Goal: Task Accomplishment & Management: Complete application form

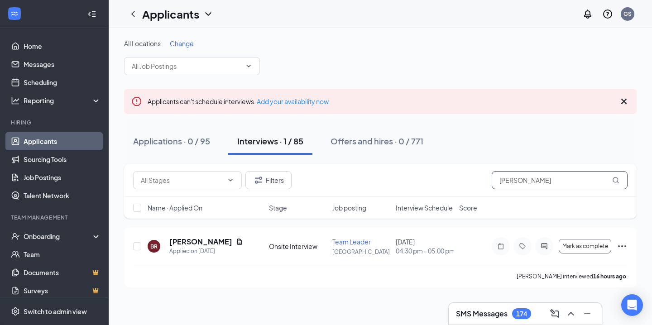
click at [564, 189] on input "[PERSON_NAME]" at bounding box center [560, 180] width 136 height 18
click at [564, 188] on input "[PERSON_NAME]" at bounding box center [560, 180] width 136 height 18
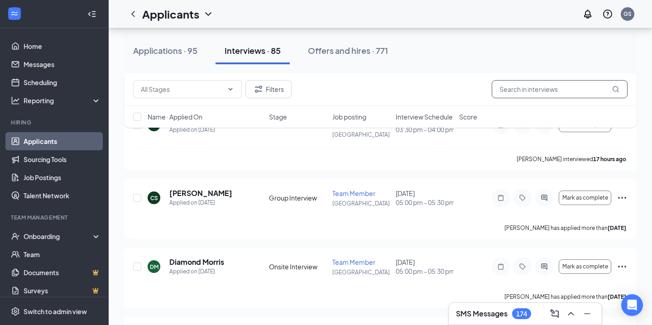
scroll to position [1025, 0]
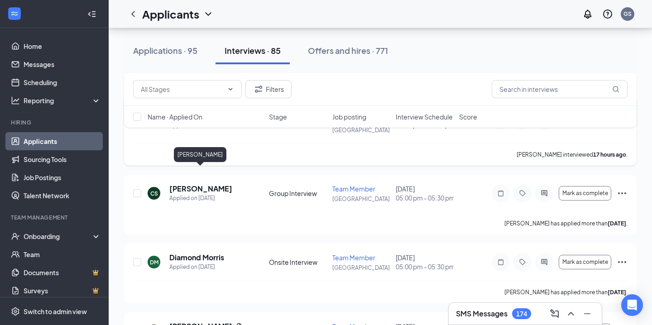
click at [187, 121] on h5 "[PERSON_NAME]" at bounding box center [200, 116] width 63 height 10
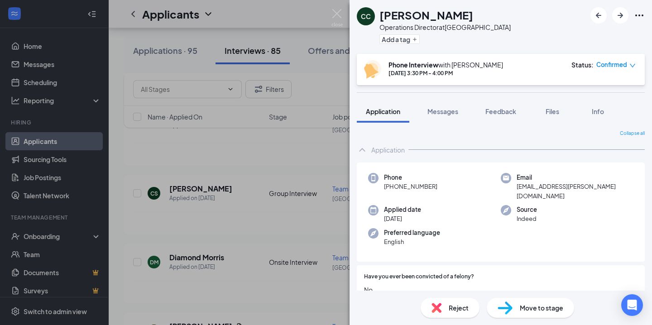
click at [457, 307] on span "Reject" at bounding box center [459, 308] width 20 height 10
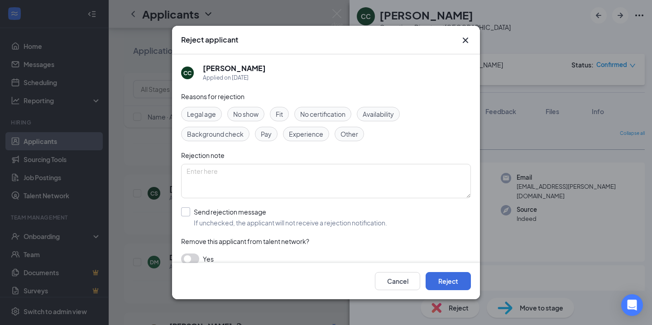
click at [187, 211] on input "Send rejection message If unchecked, the applicant will not receive a rejection…" at bounding box center [284, 217] width 206 height 20
checkbox input "true"
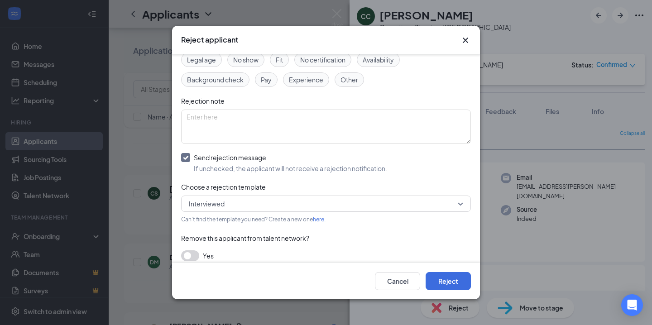
scroll to position [55, 0]
click at [239, 207] on span "Interviewed" at bounding box center [322, 203] width 266 height 14
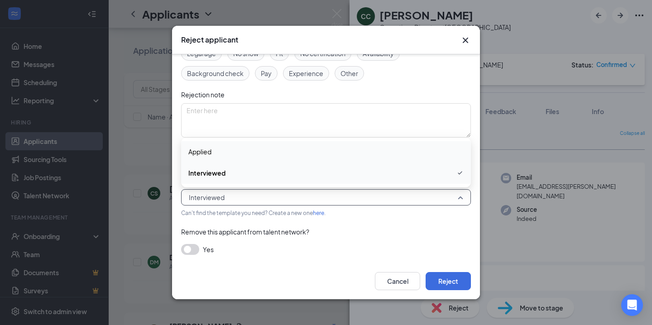
scroll to position [60, 0]
click at [252, 200] on span "Interviewed" at bounding box center [322, 198] width 266 height 14
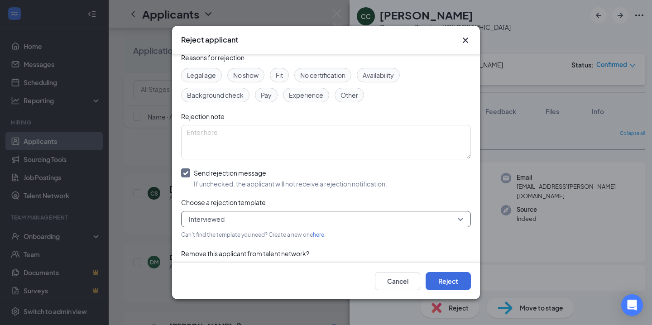
scroll to position [43, 0]
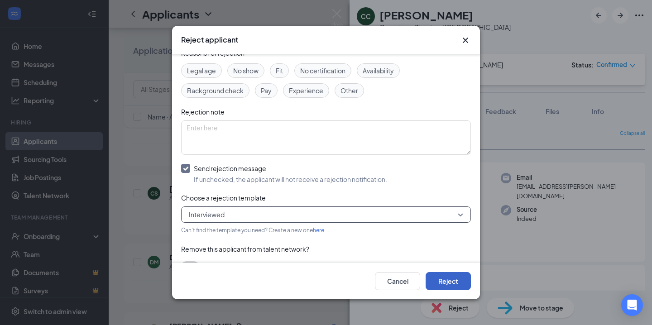
click at [444, 279] on button "Reject" at bounding box center [448, 281] width 45 height 18
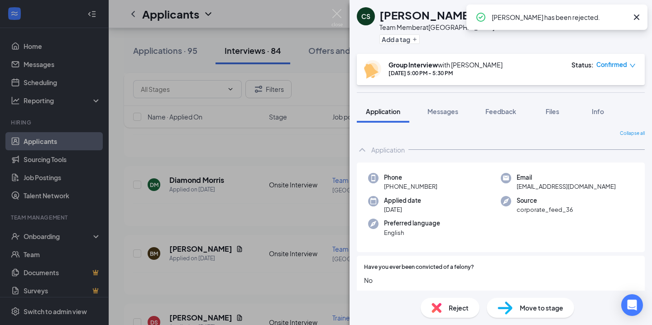
click at [343, 17] on div "CS [PERSON_NAME] Team Member at [GEOGRAPHIC_DATA] Add a tag Group Interview wit…" at bounding box center [326, 162] width 652 height 325
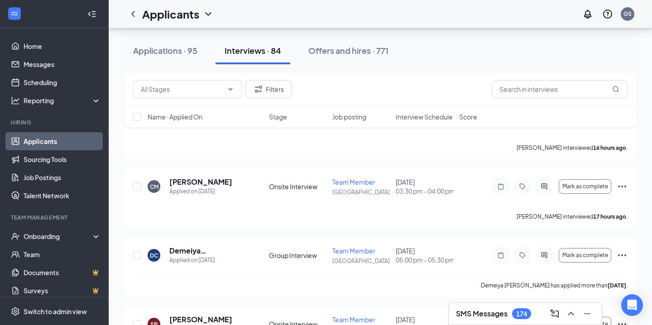
scroll to position [1908, 0]
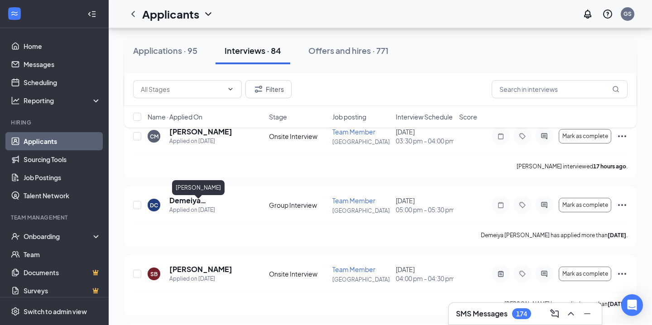
click at [195, 68] on h5 "[PERSON_NAME]" at bounding box center [200, 63] width 63 height 10
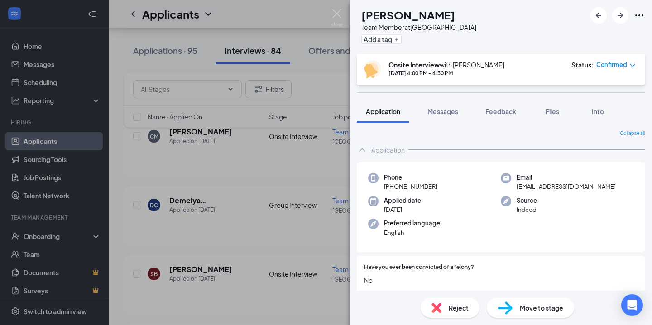
click at [455, 299] on div "Reject" at bounding box center [450, 308] width 59 height 20
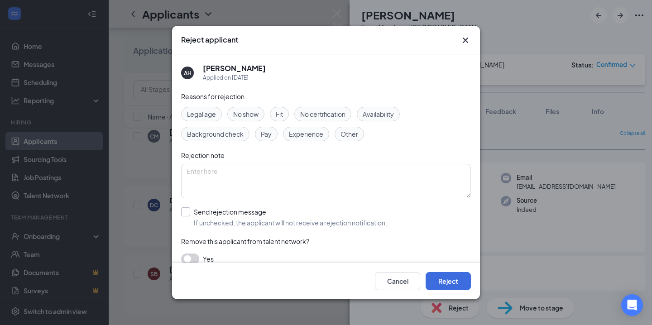
click at [187, 210] on input "Send rejection message If unchecked, the applicant will not receive a rejection…" at bounding box center [284, 217] width 206 height 20
checkbox input "true"
click at [228, 253] on span "Reapply 8-12" at bounding box center [209, 253] width 40 height 14
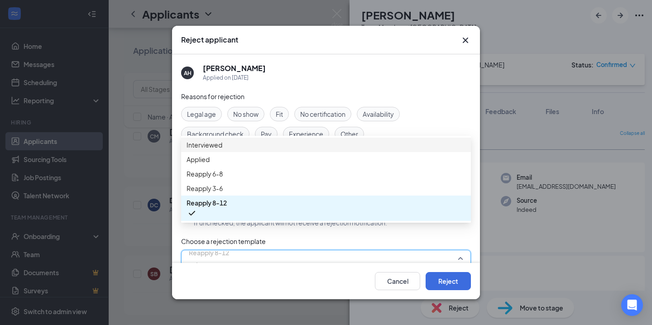
click at [244, 150] on span "Interviewed" at bounding box center [326, 145] width 279 height 10
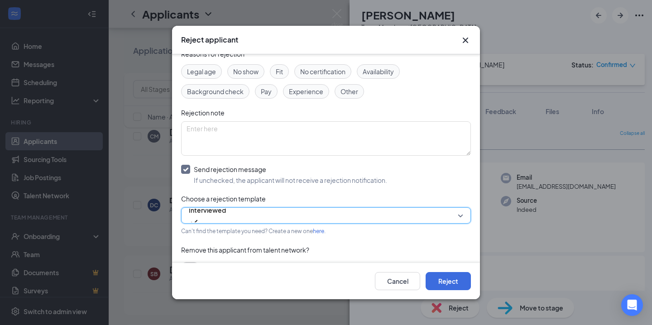
scroll to position [44, 0]
click at [443, 282] on button "Reject" at bounding box center [448, 281] width 45 height 18
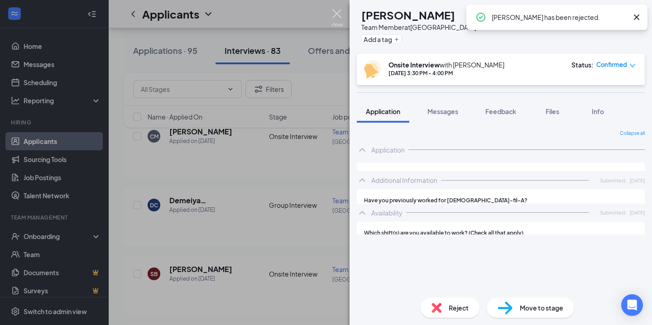
click at [337, 14] on img at bounding box center [336, 18] width 11 height 18
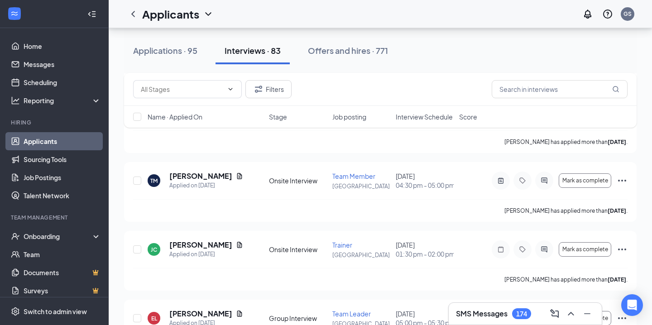
scroll to position [2283, 0]
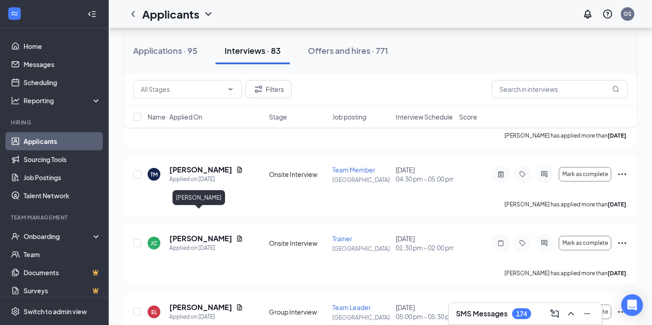
click at [209, 37] on h5 "[PERSON_NAME]" at bounding box center [200, 32] width 63 height 10
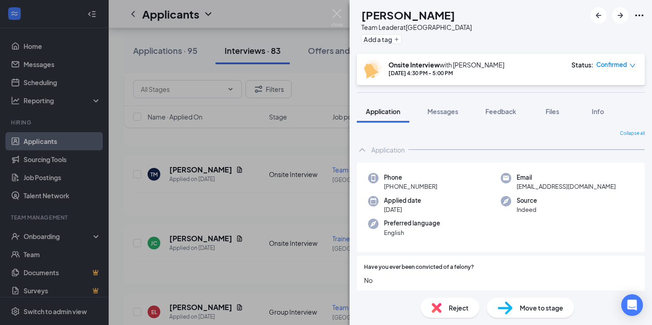
click at [458, 312] on span "Reject" at bounding box center [459, 308] width 20 height 10
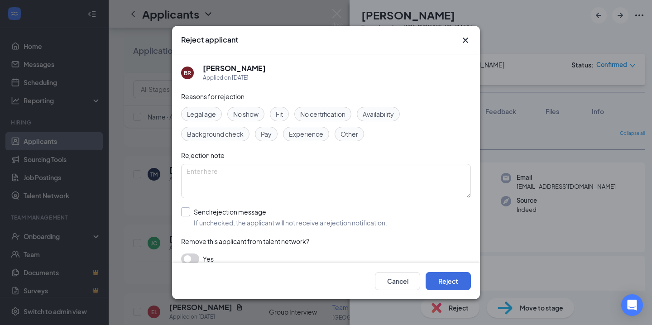
click at [184, 213] on input "Send rejection message If unchecked, the applicant will not receive a rejection…" at bounding box center [284, 217] width 206 height 20
checkbox input "true"
click at [229, 256] on span "Reapply 8-12" at bounding box center [209, 258] width 40 height 24
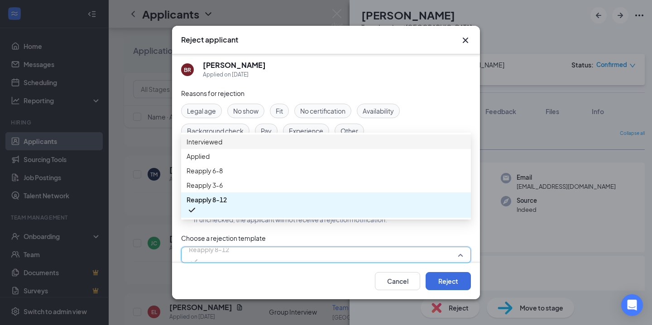
click at [230, 145] on span "Interviewed" at bounding box center [326, 142] width 279 height 10
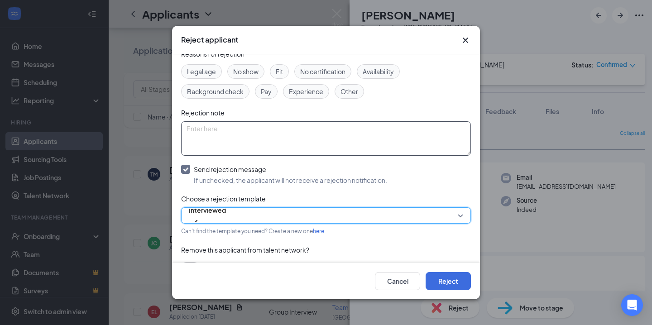
scroll to position [0, 0]
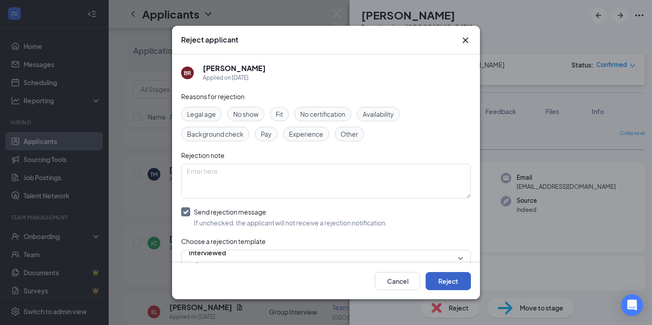
click at [448, 281] on button "Reject" at bounding box center [448, 281] width 45 height 18
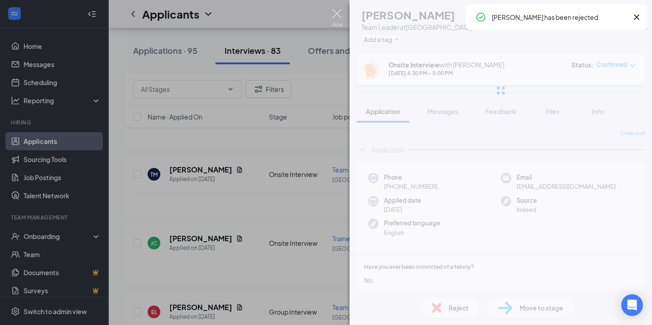
click at [338, 10] on img at bounding box center [336, 18] width 11 height 18
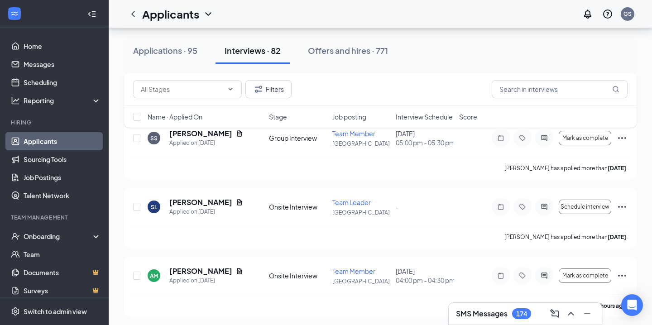
scroll to position [2939, 0]
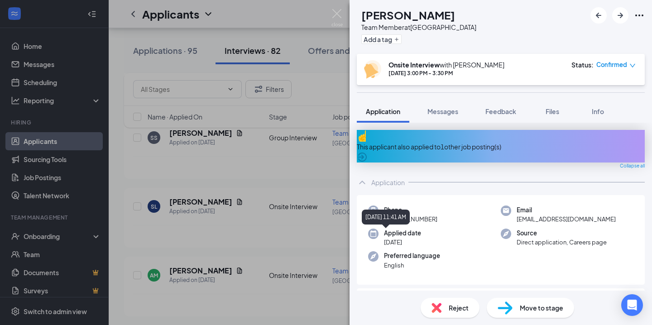
scroll to position [28, 0]
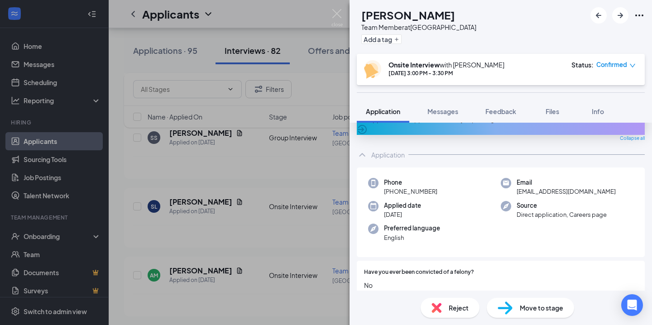
click at [445, 307] on div "Reject" at bounding box center [450, 308] width 59 height 20
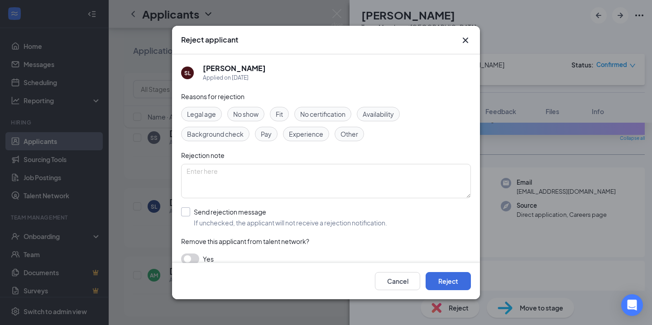
click at [187, 208] on input "Send rejection message If unchecked, the applicant will not receive a rejection…" at bounding box center [284, 217] width 206 height 20
checkbox input "true"
click at [229, 258] on span "Reapply 8-12" at bounding box center [209, 258] width 40 height 24
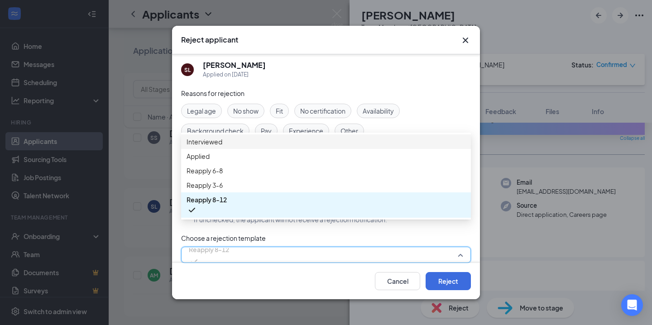
click at [231, 147] on span "Interviewed" at bounding box center [326, 142] width 279 height 10
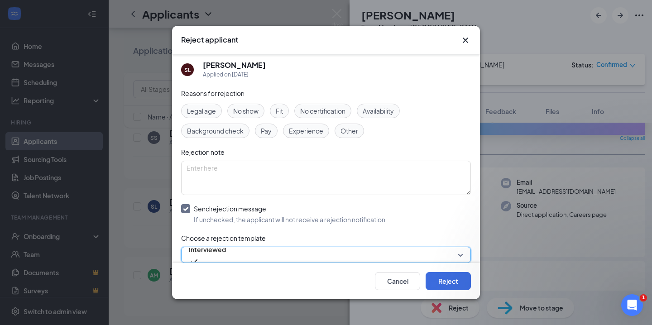
scroll to position [0, 0]
click at [436, 280] on button "Reject" at bounding box center [448, 281] width 45 height 18
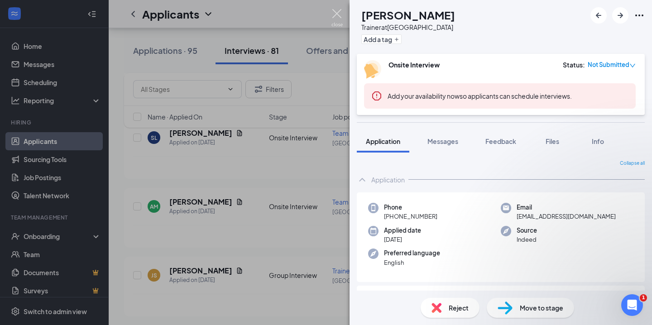
click at [335, 13] on img at bounding box center [336, 18] width 11 height 18
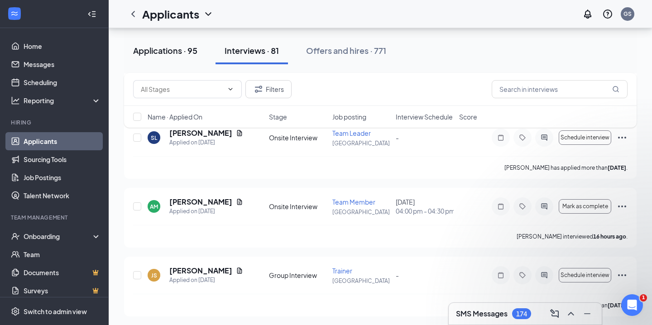
click at [186, 49] on div "Applications · 95" at bounding box center [165, 50] width 64 height 11
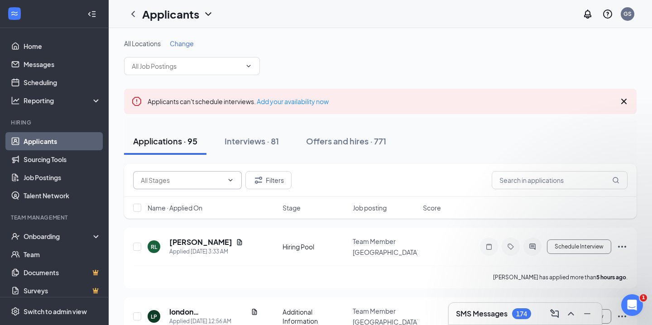
click at [191, 172] on span at bounding box center [187, 180] width 109 height 18
click at [175, 180] on input "text" at bounding box center [182, 180] width 82 height 10
click at [168, 217] on div "Hiring Pool (12)" at bounding box center [162, 212] width 43 height 10
type input "Hiring Pool (12)"
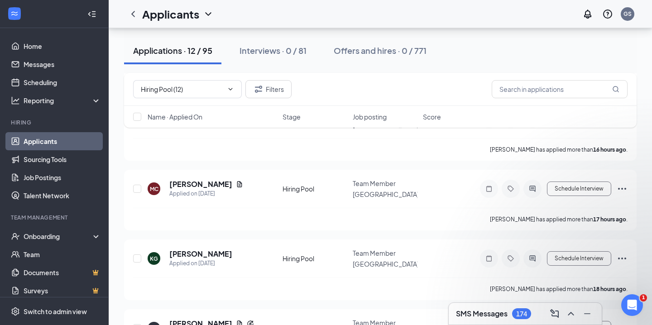
scroll to position [744, 0]
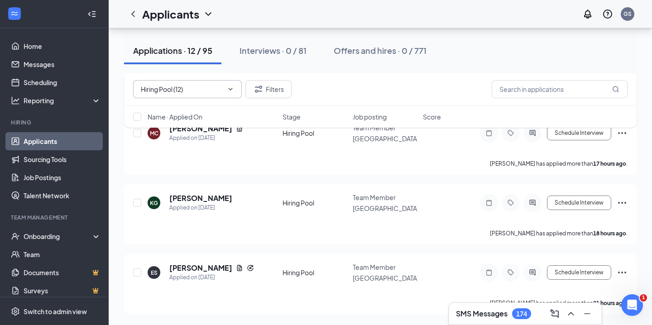
click at [223, 92] on span at bounding box center [228, 89] width 11 height 7
click at [225, 89] on icon "Cross" at bounding box center [225, 89] width 0 height 0
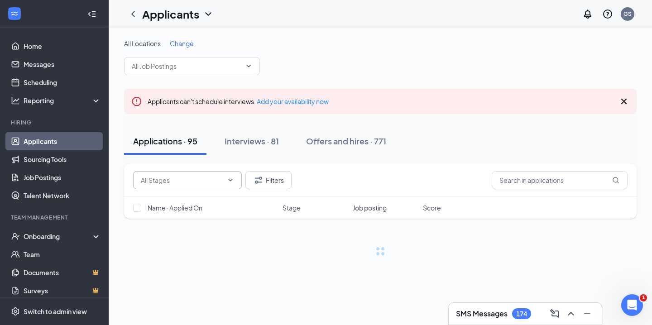
scroll to position [0, 0]
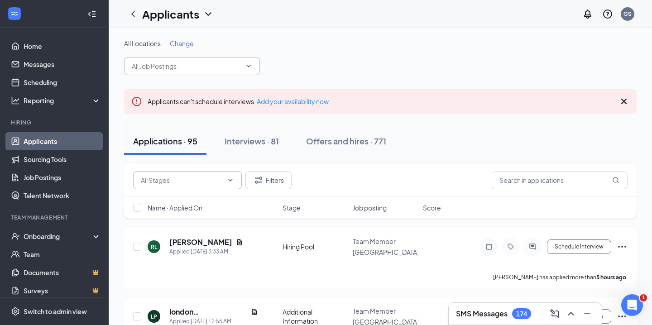
click at [196, 67] on input "text" at bounding box center [187, 66] width 110 height 10
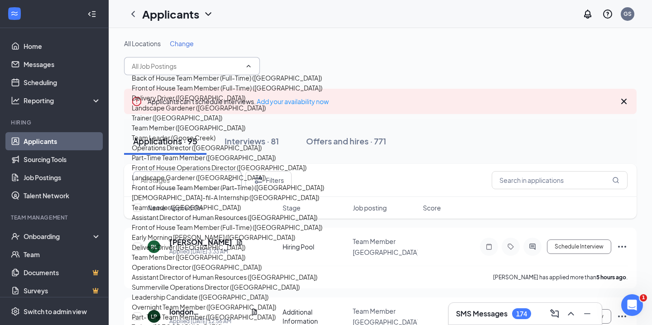
scroll to position [62, 0]
click at [186, 133] on div "Team Member ([GEOGRAPHIC_DATA])" at bounding box center [189, 128] width 114 height 10
type input "Team Member ([GEOGRAPHIC_DATA])"
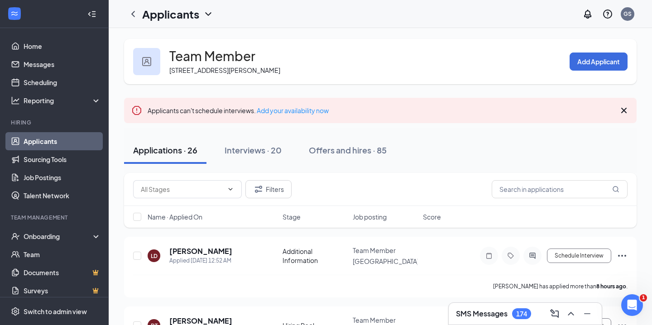
click at [427, 64] on div "Team Member [STREET_ADDRESS][PERSON_NAME] Add Applicant" at bounding box center [380, 61] width 513 height 45
click at [598, 64] on button "Add Applicant" at bounding box center [599, 62] width 58 height 18
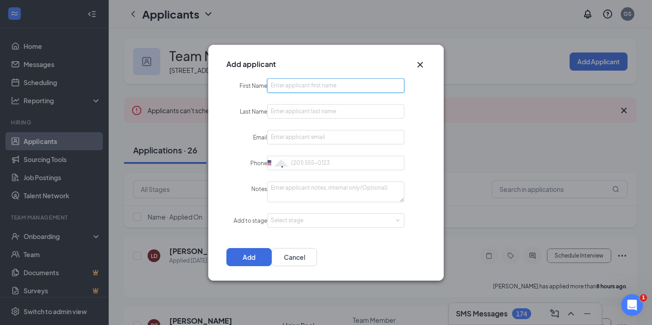
click at [321, 91] on input "First Name" at bounding box center [335, 85] width 137 height 14
type input "[PERSON_NAME]"
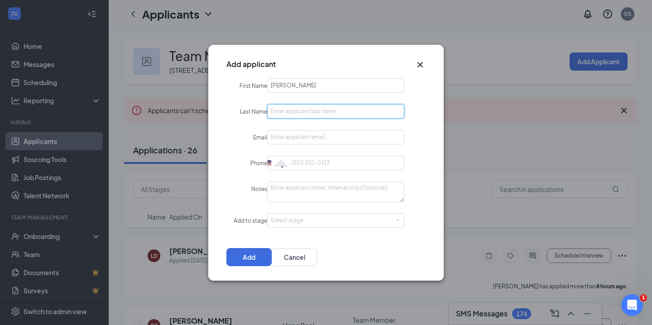
click at [329, 115] on input "Last Name" at bounding box center [335, 111] width 137 height 14
type input "[PERSON_NAME]"
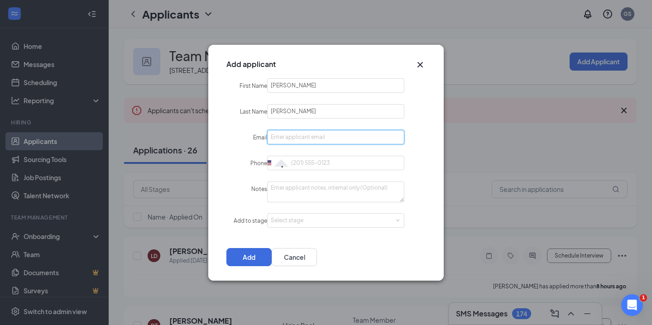
click at [328, 143] on input "Email" at bounding box center [335, 137] width 137 height 14
type input "[EMAIL_ADDRESS][DOMAIN_NAME]"
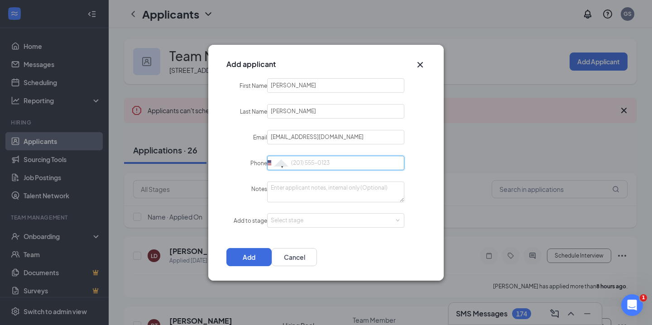
click at [324, 157] on input "Phone" at bounding box center [335, 163] width 137 height 14
type input "[PHONE_NUMBER]"
click at [414, 180] on form "First Name [PERSON_NAME] Last Name [PERSON_NAME] Email [EMAIL_ADDRESS][DOMAIN_N…" at bounding box center [325, 153] width 235 height 150
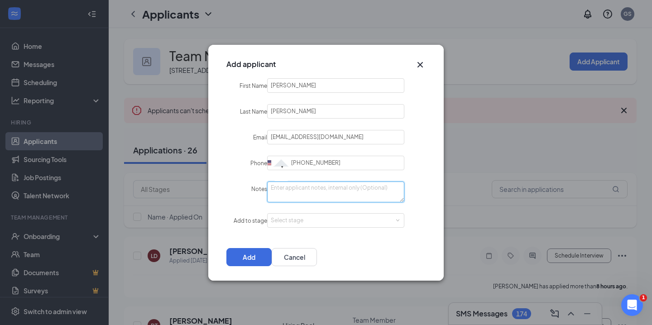
click at [334, 188] on textarea "Notes" at bounding box center [335, 192] width 137 height 21
click at [320, 187] on textarea "Paper Applicaton" at bounding box center [335, 192] width 137 height 21
type textarea "Paper Application"
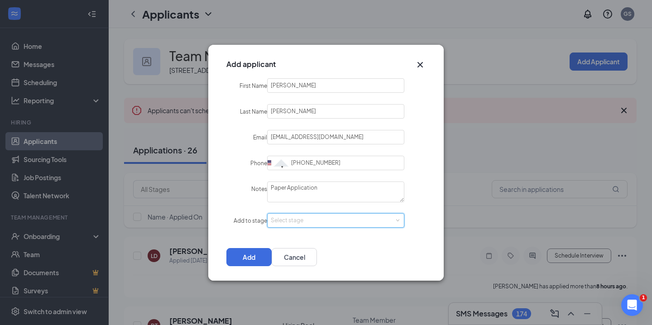
click at [372, 214] on div "Select stage" at bounding box center [336, 221] width 130 height 14
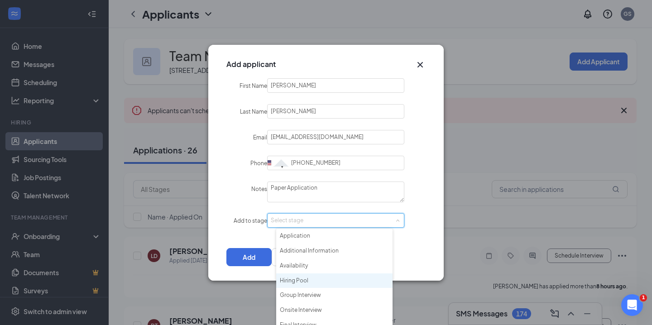
click at [305, 281] on li "Hiring Pool" at bounding box center [334, 280] width 116 height 15
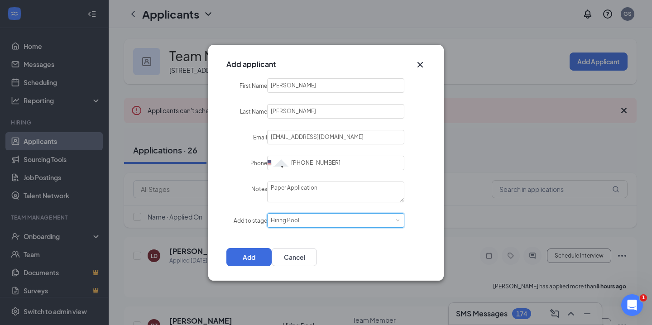
click at [406, 207] on form "First Name [PERSON_NAME] Last Name [PERSON_NAME] Email [EMAIL_ADDRESS][DOMAIN_N…" at bounding box center [325, 153] width 235 height 150
click at [272, 253] on button "Add" at bounding box center [248, 257] width 45 height 18
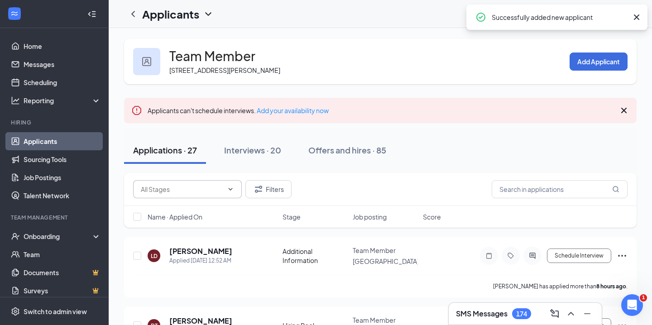
click at [207, 191] on input "text" at bounding box center [182, 189] width 82 height 10
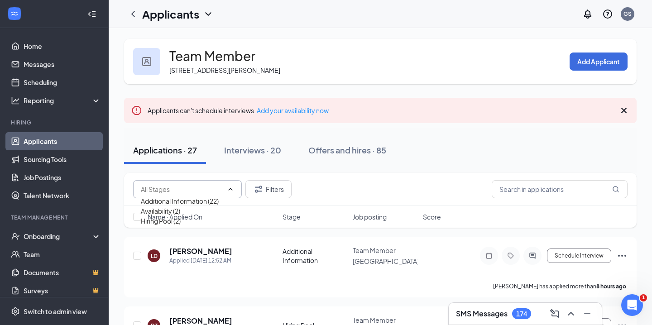
click at [178, 149] on div "Applications · 27" at bounding box center [165, 149] width 64 height 11
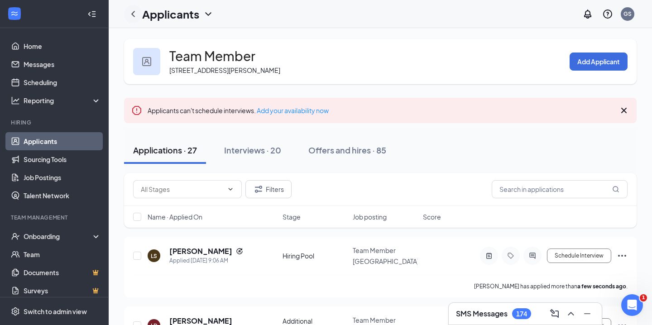
click at [134, 14] on icon "ChevronLeft" at bounding box center [133, 14] width 11 height 11
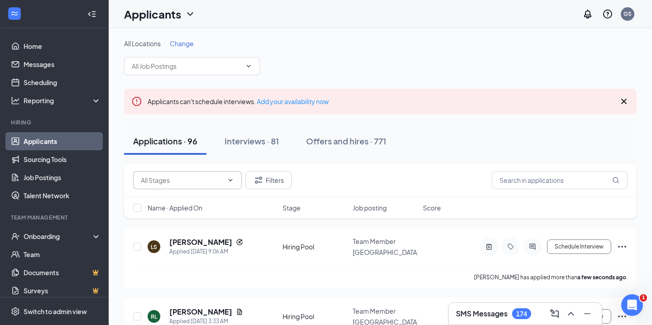
click at [196, 181] on input "text" at bounding box center [182, 180] width 82 height 10
click at [174, 217] on div "Hiring Pool (13)" at bounding box center [162, 212] width 43 height 10
type input "Hiring Pool (13)"
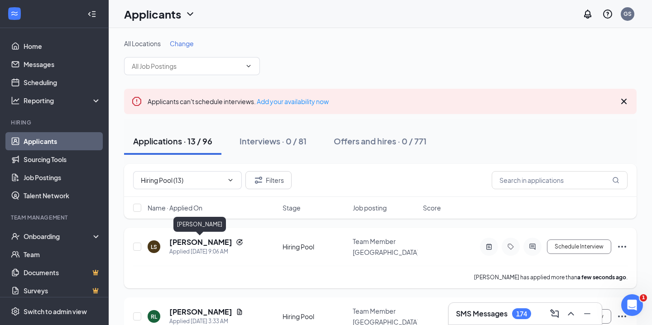
click at [202, 241] on h5 "[PERSON_NAME]" at bounding box center [200, 242] width 63 height 10
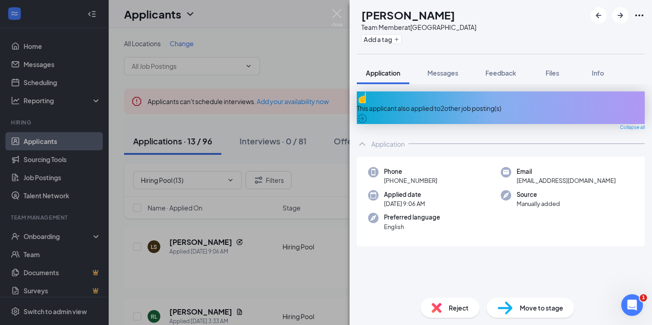
click at [612, 103] on div "This applicant also applied to 2 other job posting(s)" at bounding box center [501, 108] width 288 height 10
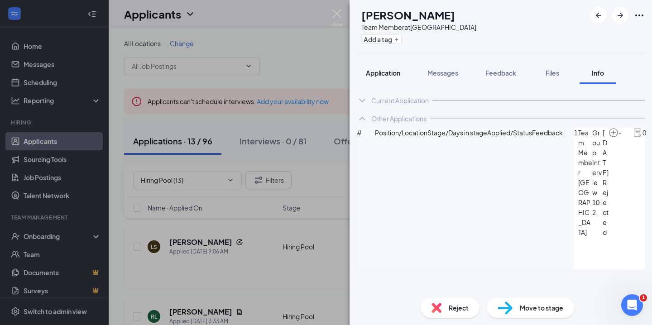
click at [374, 71] on span "Application" at bounding box center [383, 73] width 34 height 8
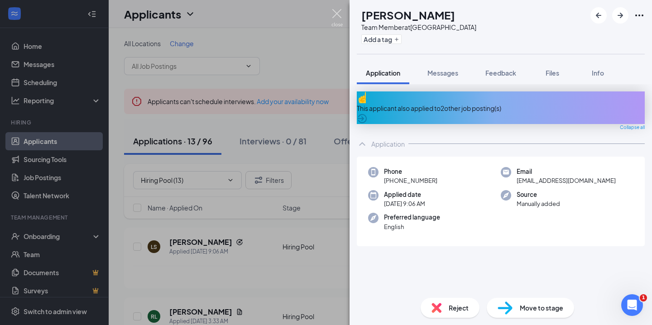
click at [334, 14] on img at bounding box center [336, 18] width 11 height 18
